Goal: Entertainment & Leisure: Consume media (video, audio)

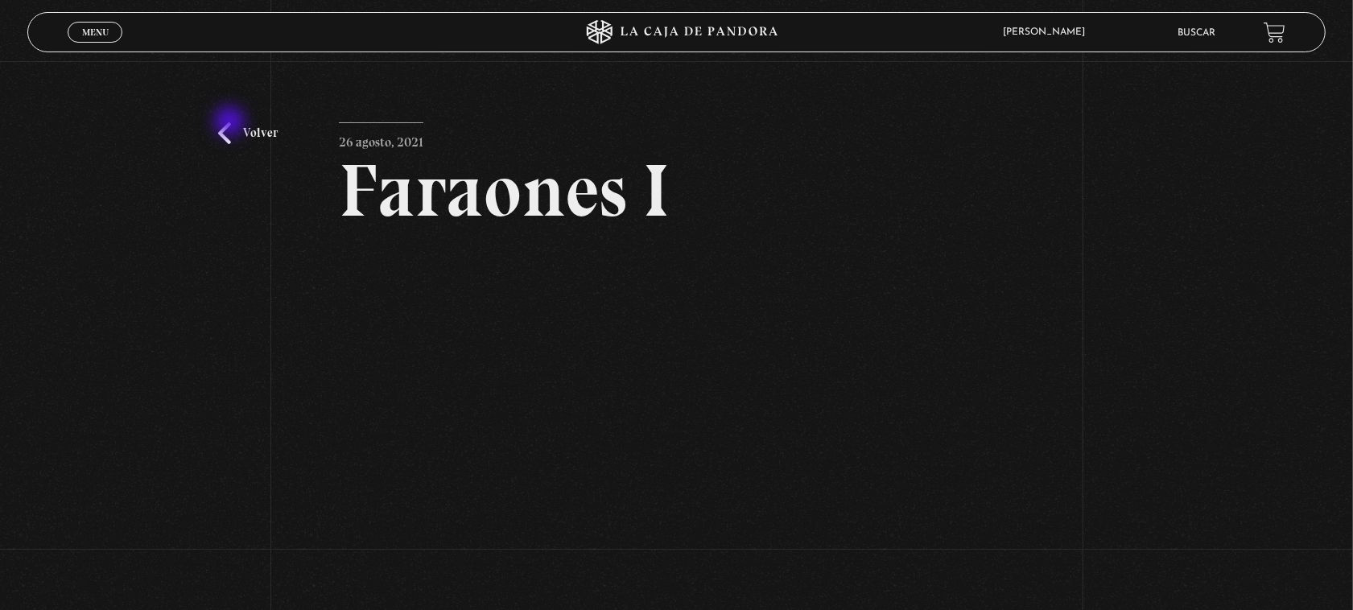
click at [231, 122] on link "Volver" at bounding box center [248, 133] width 60 height 22
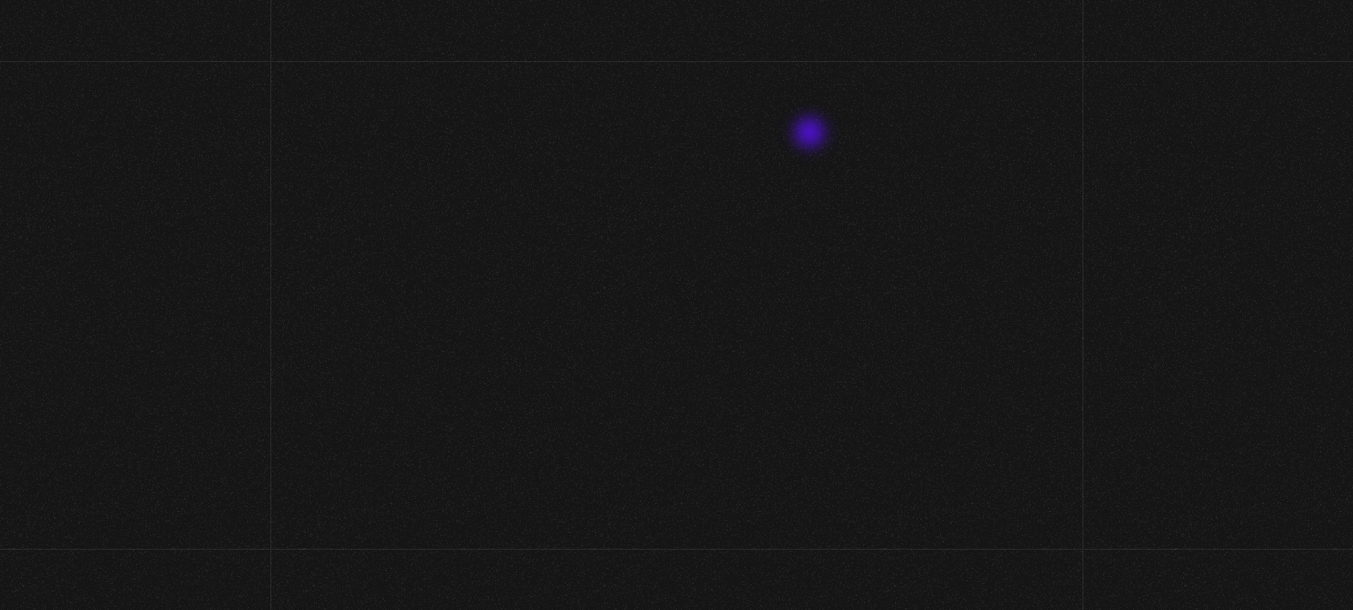
scroll to position [101, 0]
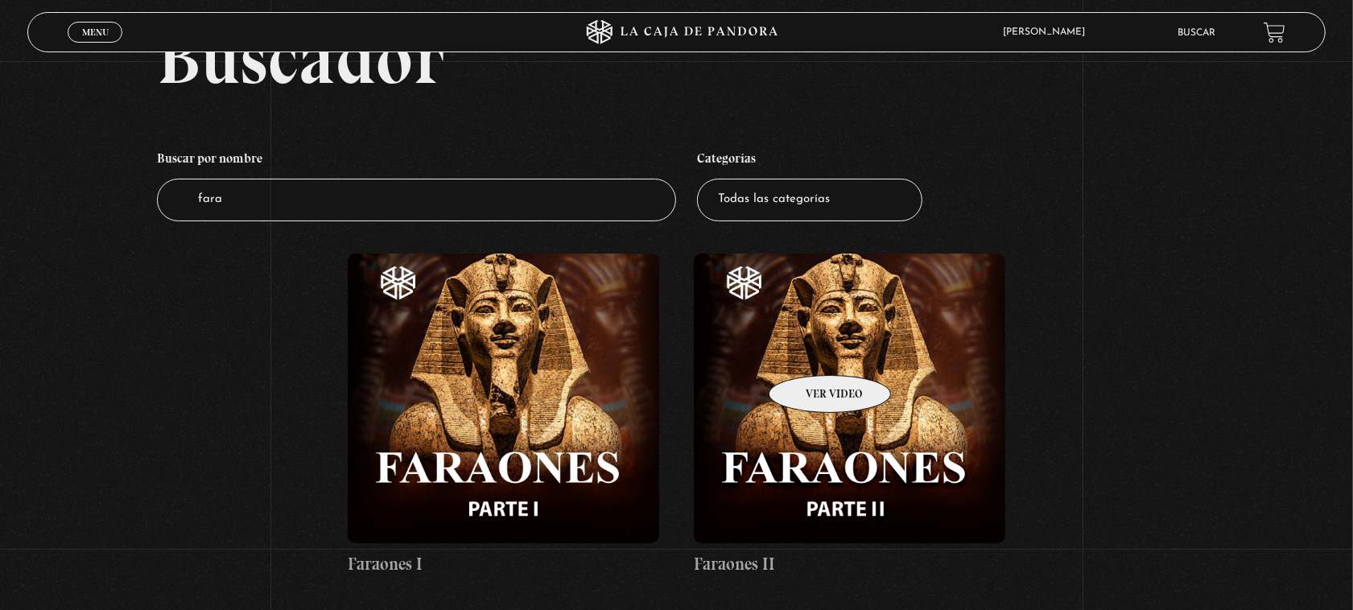
click at [809, 351] on figure at bounding box center [849, 398] width 311 height 290
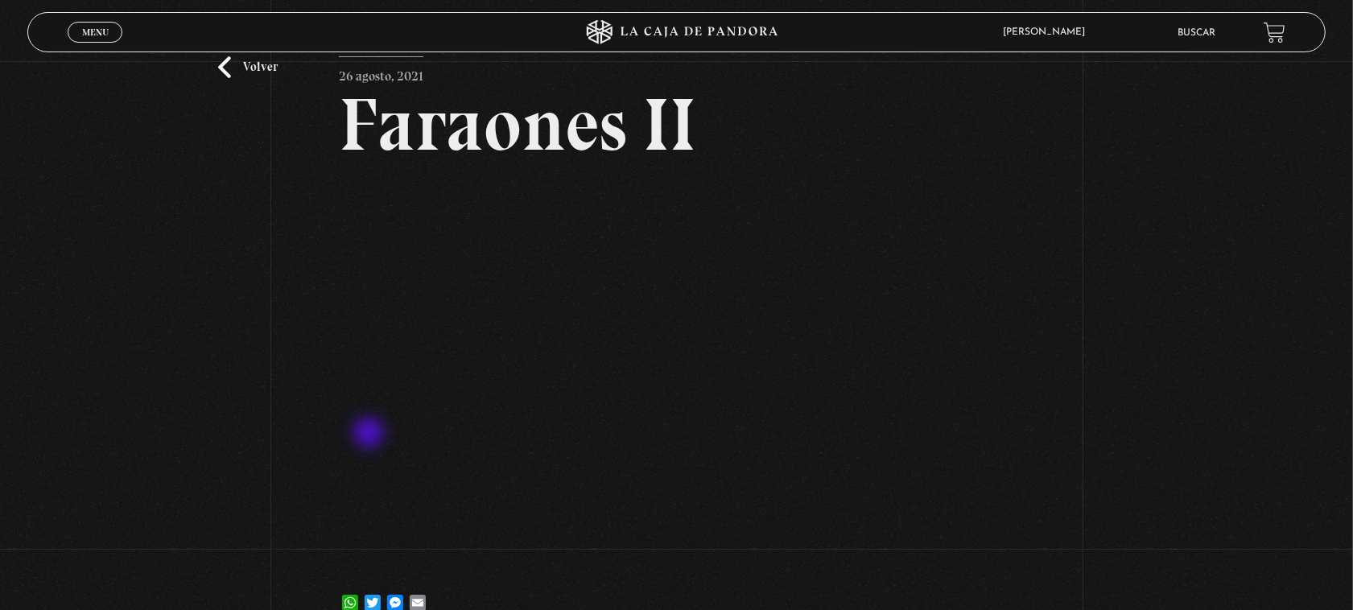
scroll to position [101, 0]
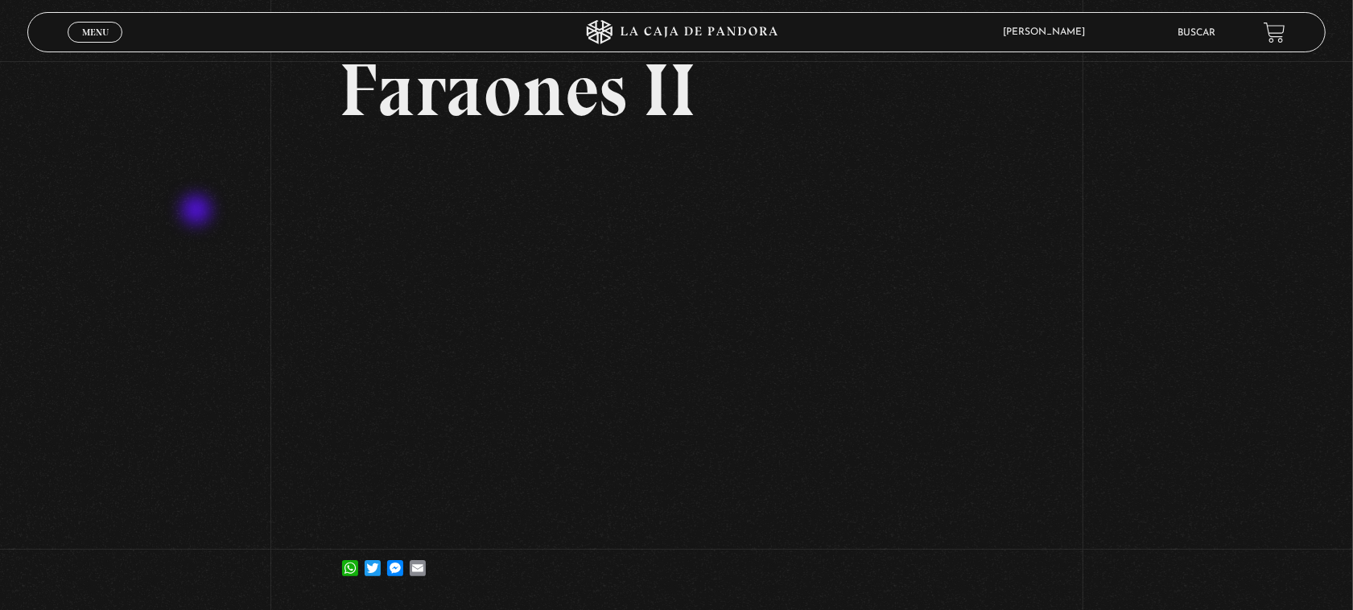
click at [198, 212] on div "Volver 26 agosto, 2021 Faraones II WhatsApp Twitter Messenger Email" at bounding box center [676, 283] width 1353 height 645
